Goal: Task Accomplishment & Management: Manage account settings

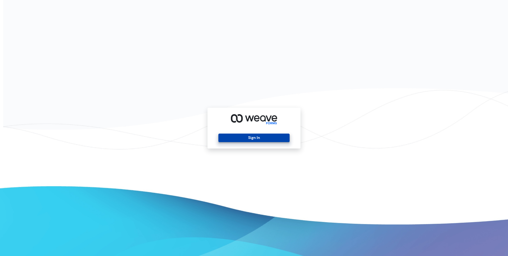
click at [248, 138] on button "Sign In" at bounding box center [253, 137] width 71 height 8
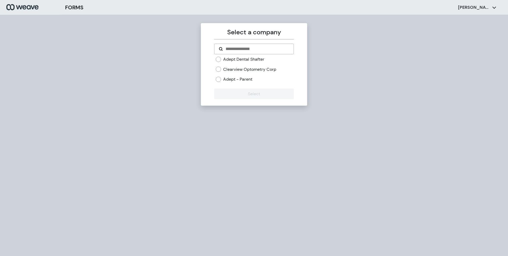
click at [240, 59] on label "Adept Dental Shafter" at bounding box center [243, 59] width 41 height 6
click at [255, 93] on button "Select" at bounding box center [253, 93] width 79 height 11
